Goal: Use online tool/utility: Utilize a website feature to perform a specific function

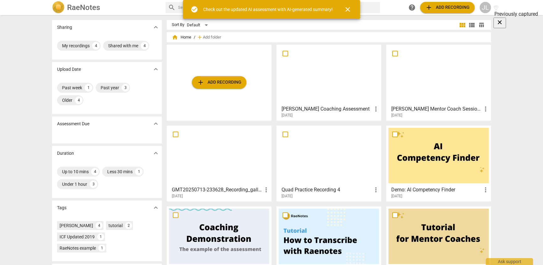
click at [223, 83] on span "add Add recording" at bounding box center [219, 83] width 45 height 8
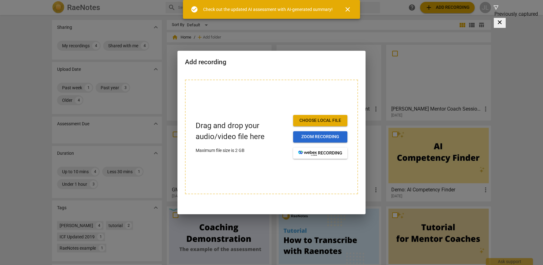
click at [323, 136] on span "Zoom recording" at bounding box center [320, 137] width 44 height 6
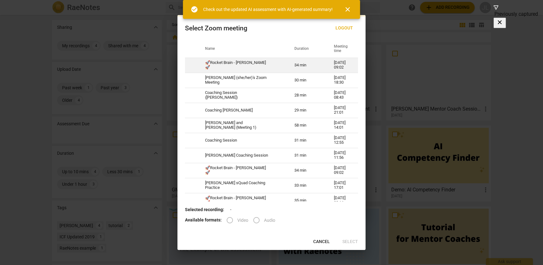
click at [230, 64] on td "🚀Rocket Brain - [PERSON_NAME]🚀" at bounding box center [242, 65] width 89 height 15
radio input "true"
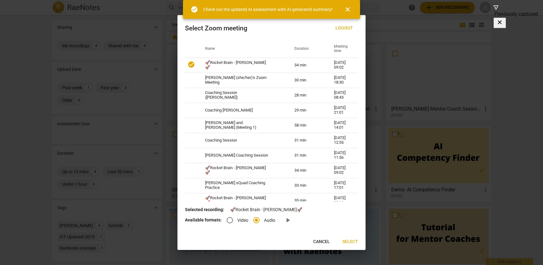
click at [229, 220] on input "Video" at bounding box center [229, 220] width 15 height 15
radio input "true"
click at [351, 243] on span "Select" at bounding box center [350, 242] width 16 height 6
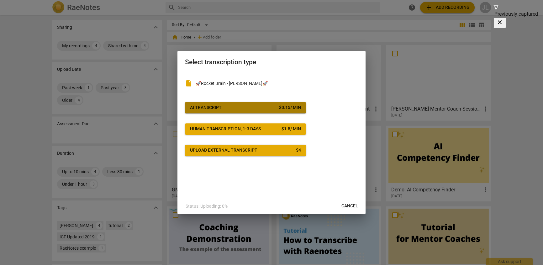
click at [218, 106] on div "AI Transcript" at bounding box center [206, 108] width 32 height 6
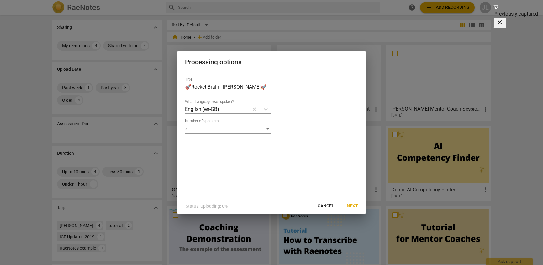
click at [355, 205] on span "Next" at bounding box center [352, 206] width 11 height 6
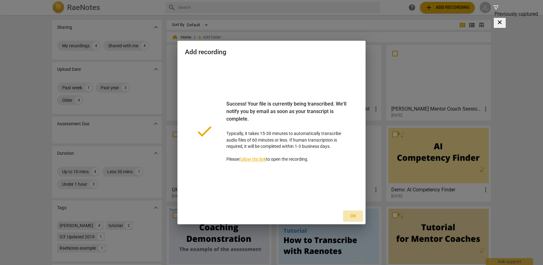
click at [352, 215] on span "Ok" at bounding box center [353, 216] width 10 height 6
